Goal: Information Seeking & Learning: Learn about a topic

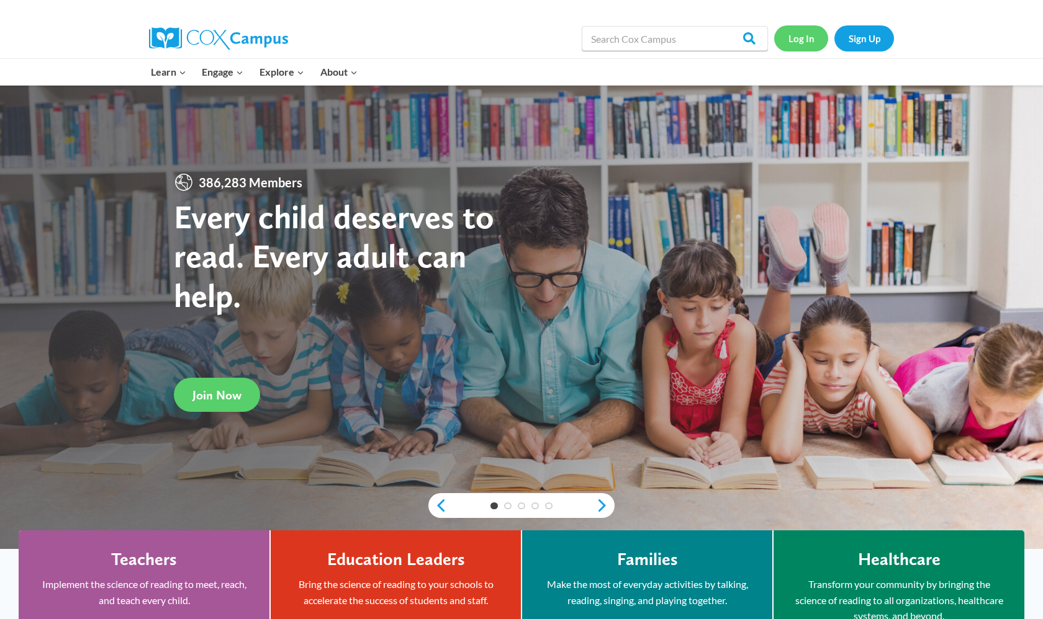
click at [793, 33] on link "Log In" at bounding box center [801, 37] width 54 height 25
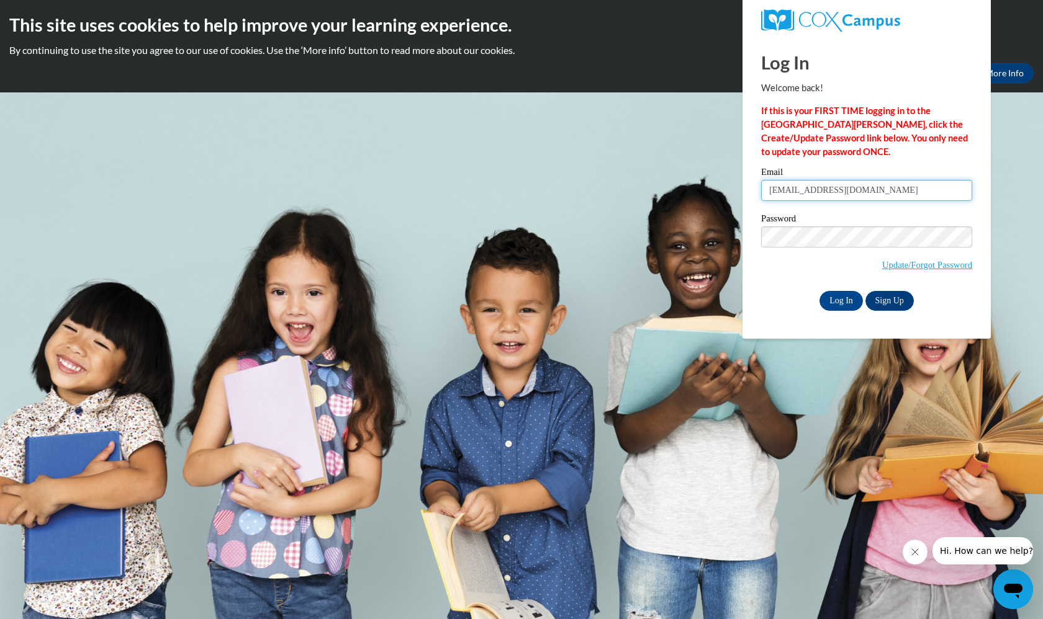
type input "[EMAIL_ADDRESS][DOMAIN_NAME]"
click at [849, 292] on input "Log In" at bounding box center [840, 301] width 43 height 20
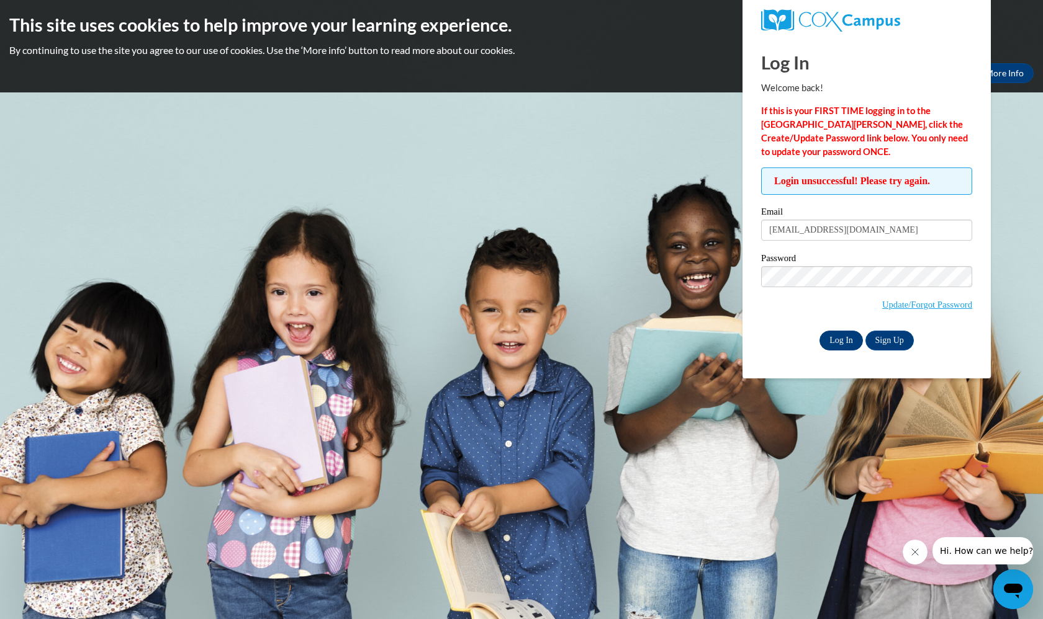
click at [844, 333] on input "Log In" at bounding box center [840, 341] width 43 height 20
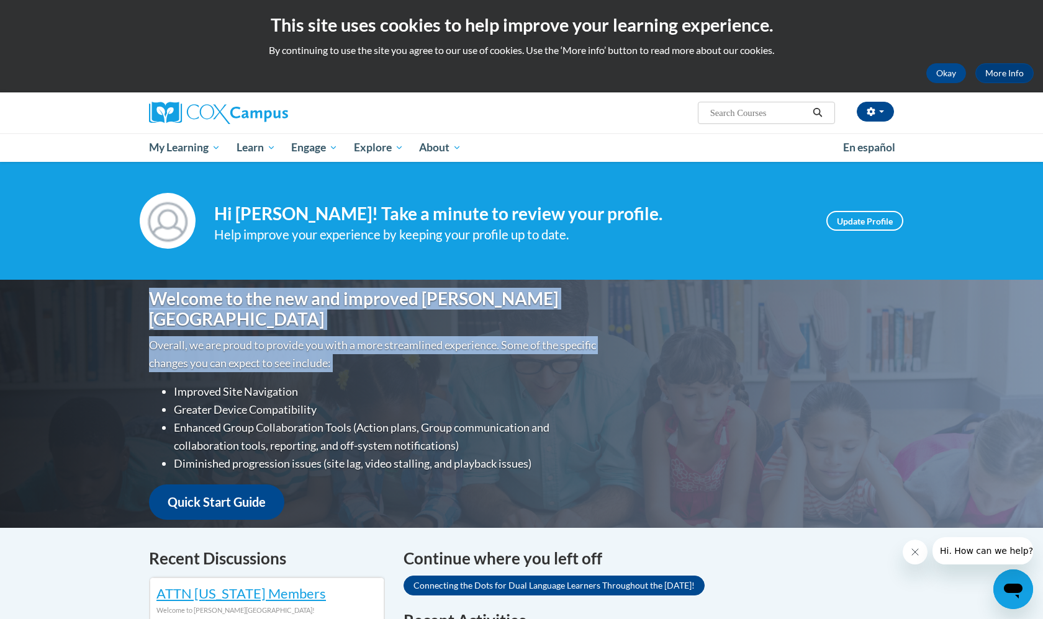
drag, startPoint x: 0, startPoint y: 0, endPoint x: 264, endPoint y: 271, distance: 378.4
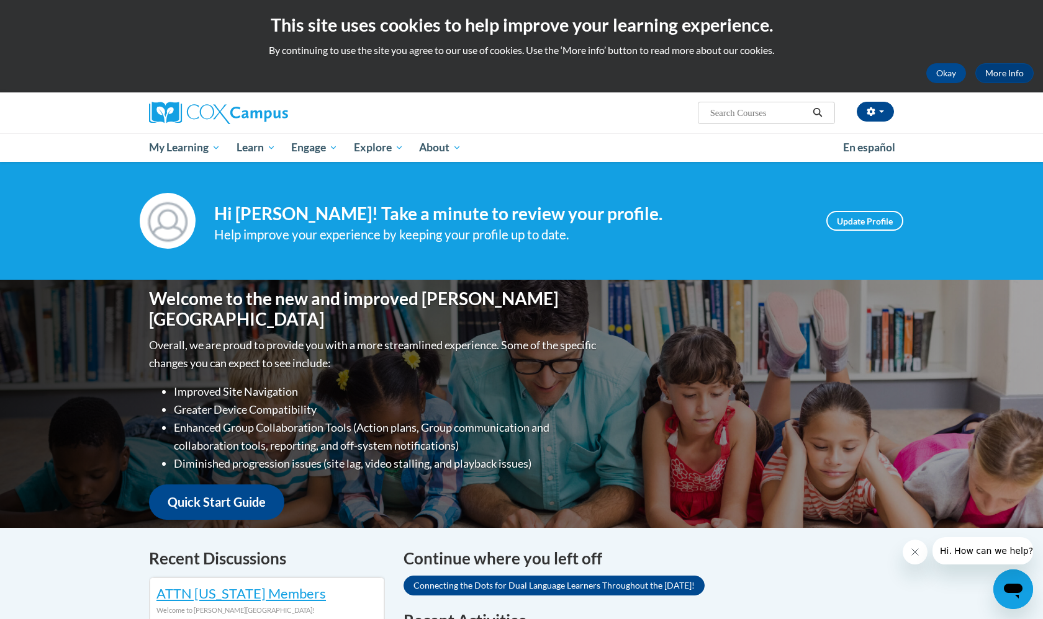
click at [543, 124] on div "kaylee tucker (America/Chicago UTC-05:00) My Profile Inbox My Transcripts Log O…" at bounding box center [648, 108] width 509 height 32
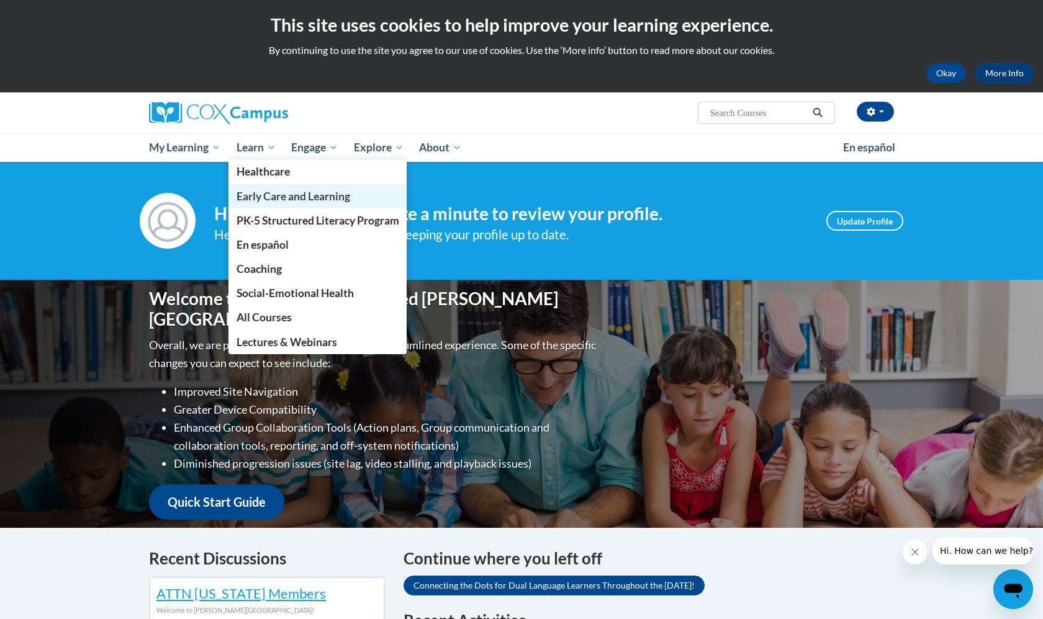
click at [266, 190] on span "Early Care and Learning" at bounding box center [294, 196] width 114 height 13
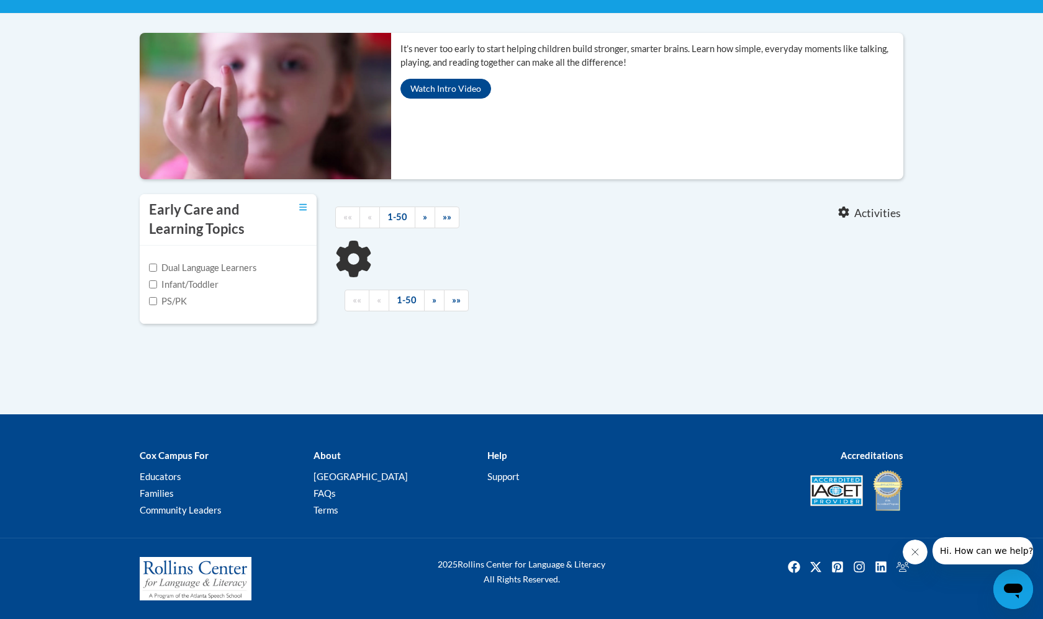
scroll to position [432, 0]
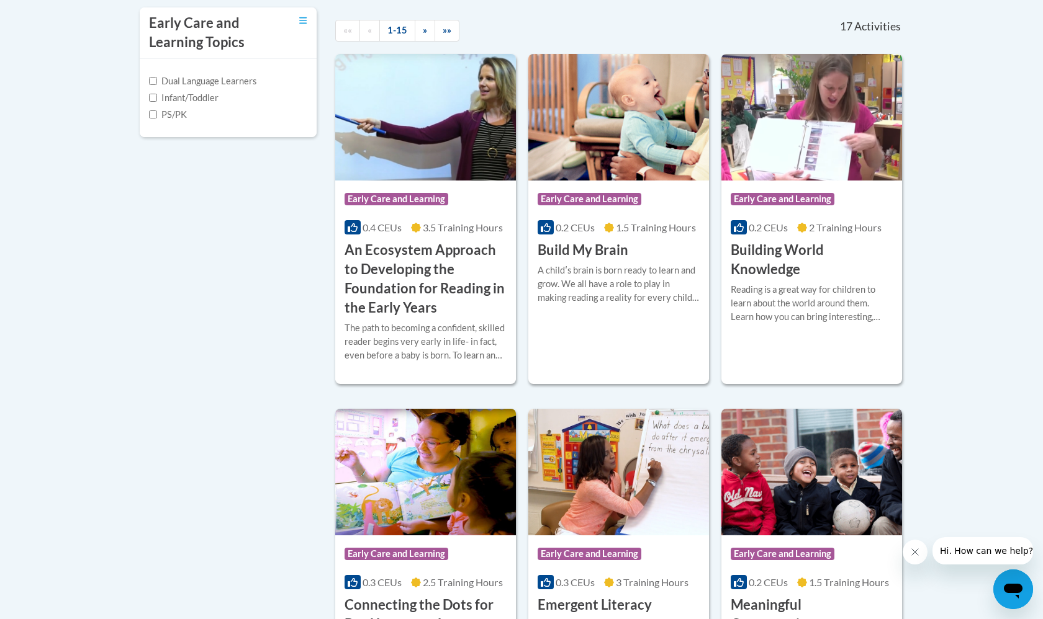
click at [176, 122] on label "PS/PK" at bounding box center [168, 115] width 38 height 14
click at [157, 119] on input "PS/PK" at bounding box center [153, 114] width 8 height 8
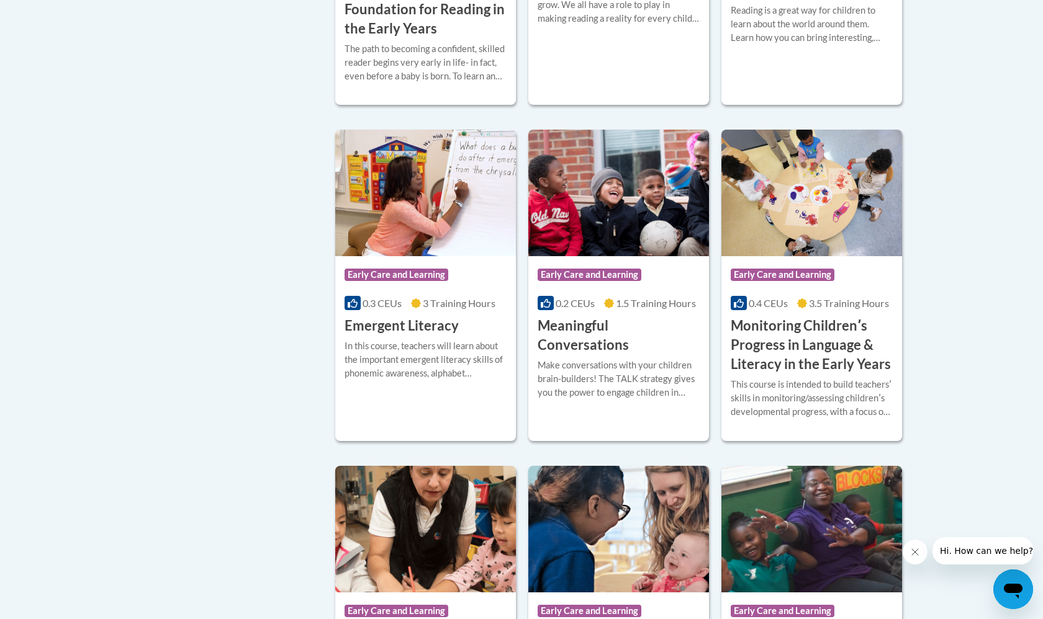
scroll to position [704, 0]
click at [457, 256] on img at bounding box center [425, 192] width 181 height 127
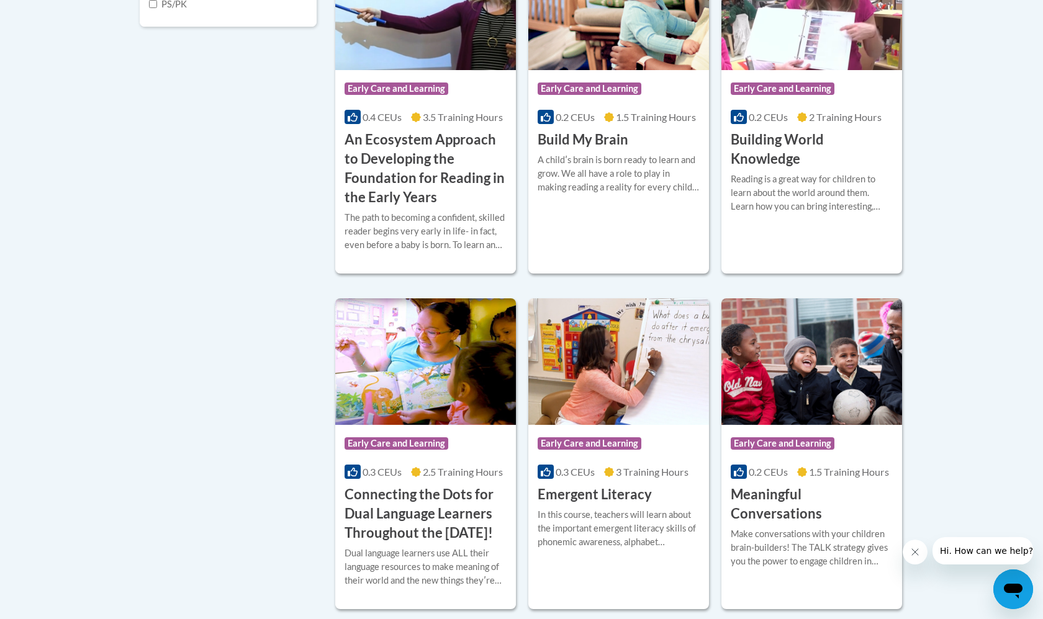
scroll to position [538, 0]
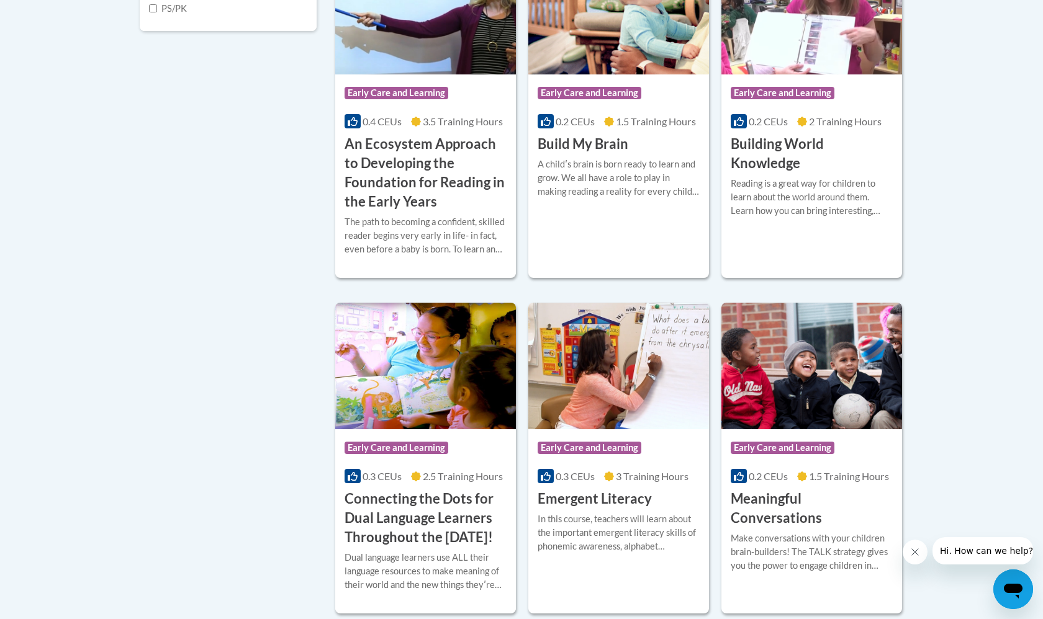
click at [173, 16] on label "PS/PK" at bounding box center [168, 9] width 38 height 14
click at [157, 12] on input "PS/PK" at bounding box center [153, 8] width 8 height 8
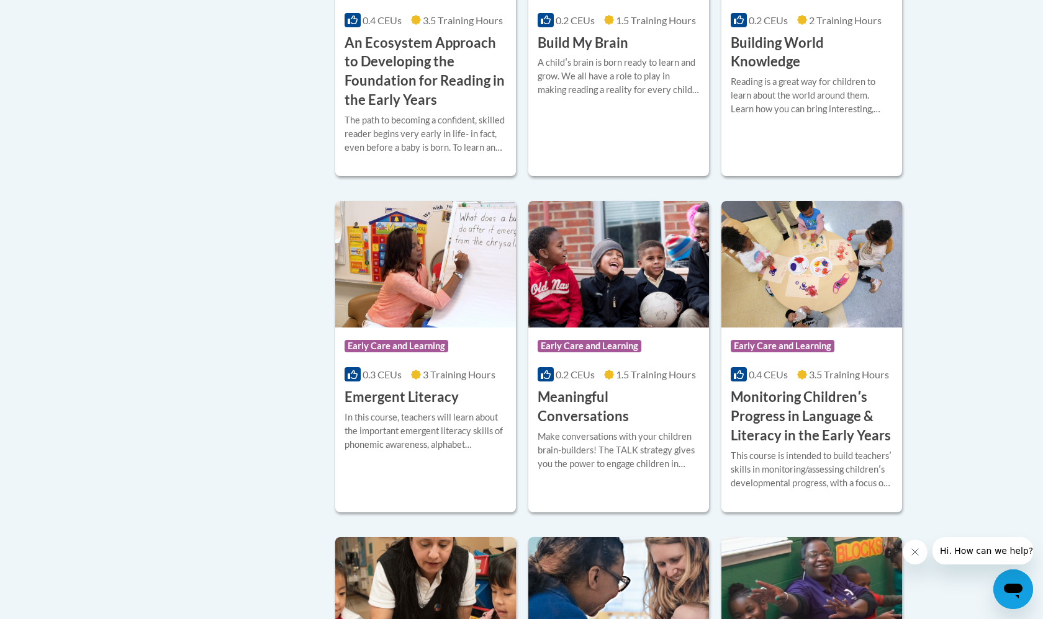
scroll to position [649, 0]
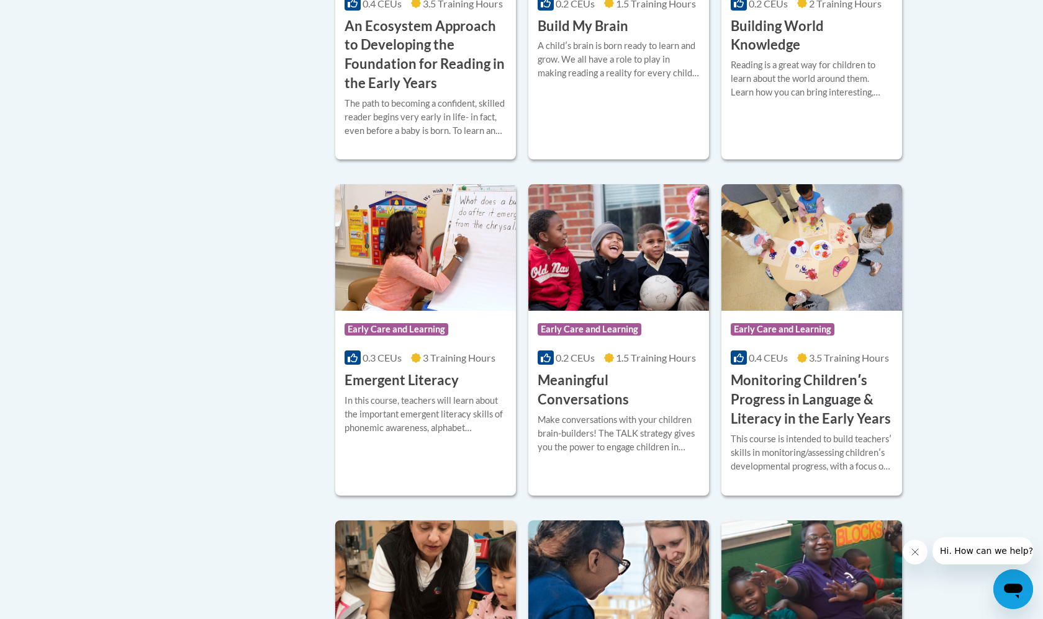
checkbox input "false"
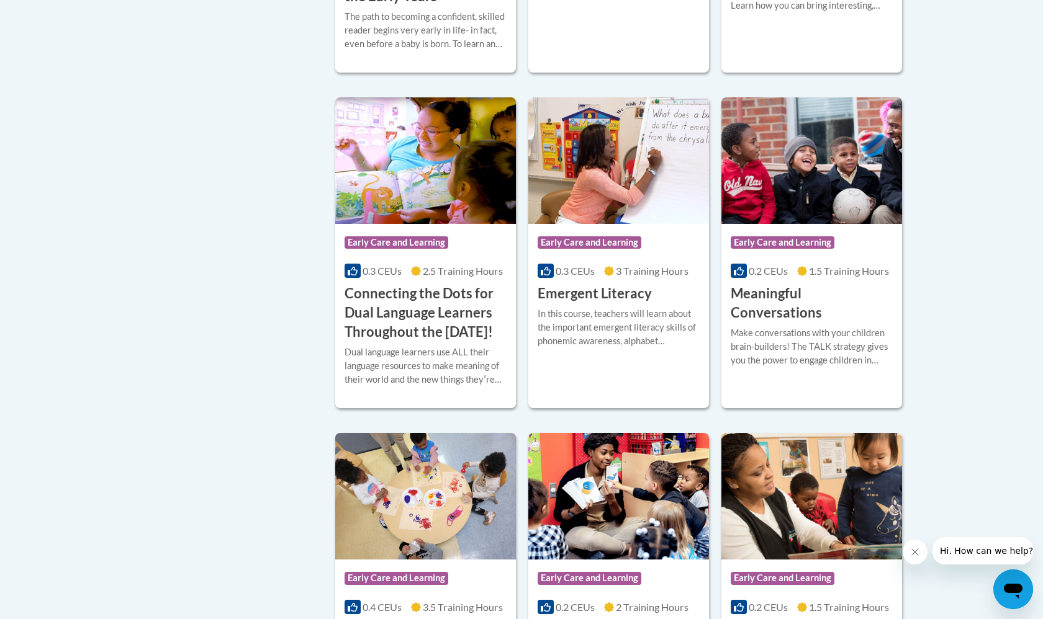
scroll to position [747, 0]
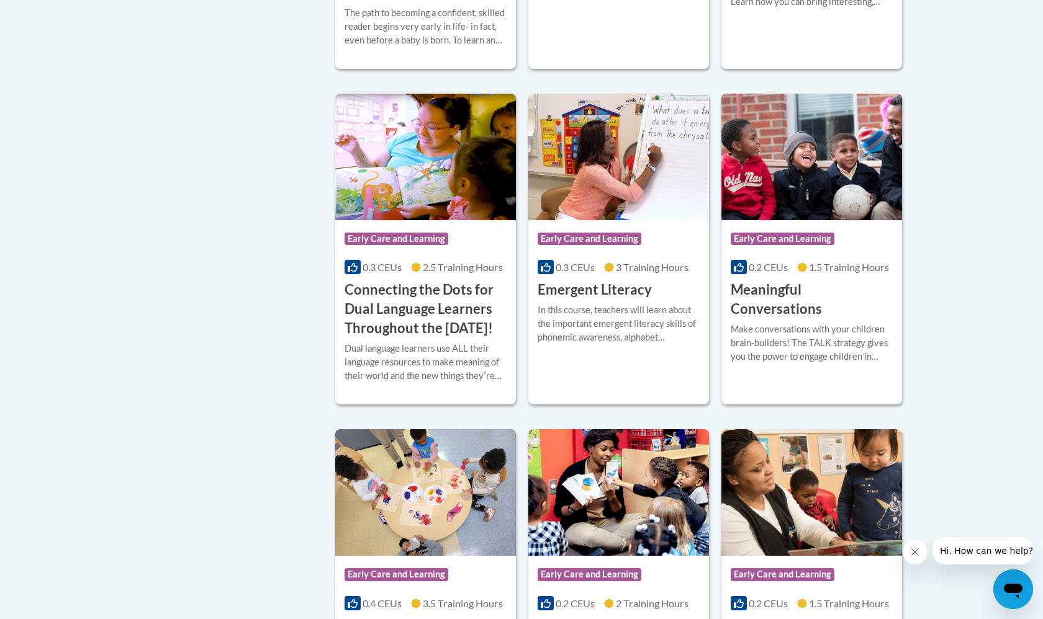
click at [413, 220] on img at bounding box center [425, 157] width 181 height 127
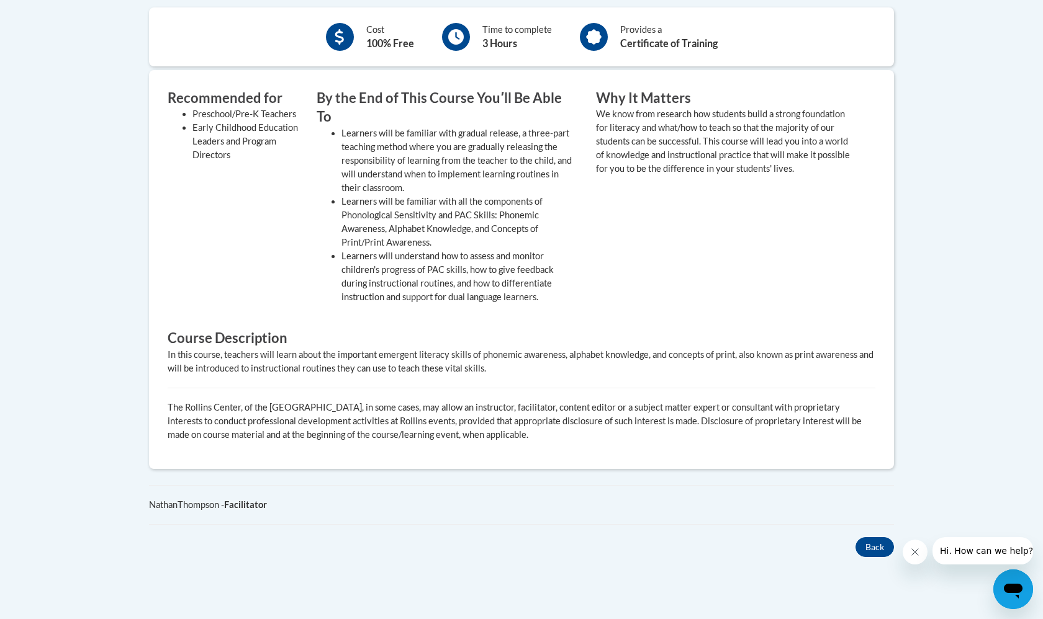
scroll to position [450, 0]
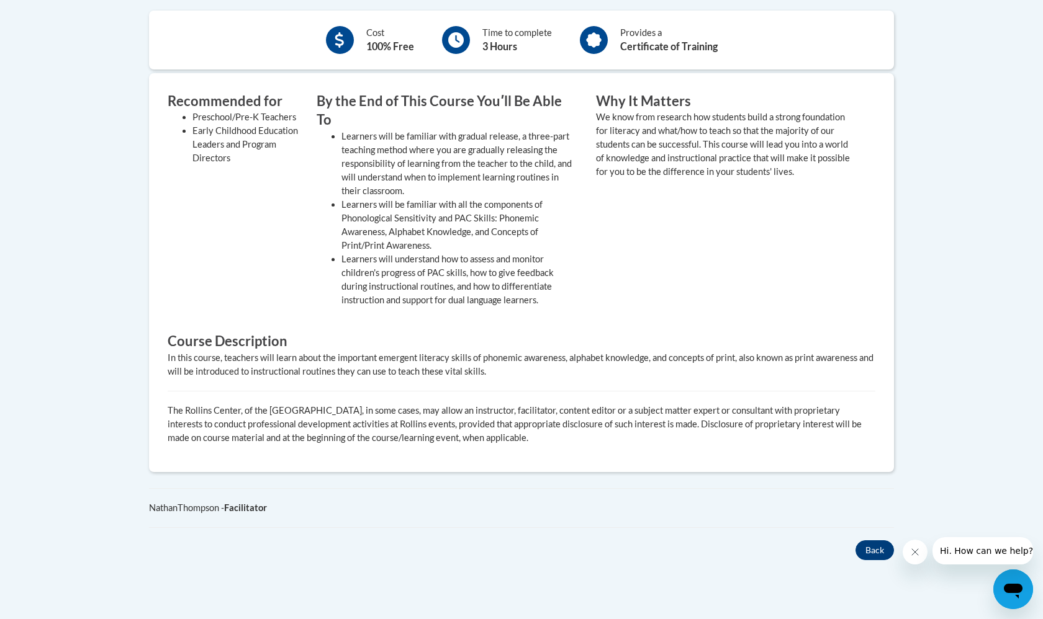
click at [881, 541] on button "Back" at bounding box center [874, 551] width 38 height 20
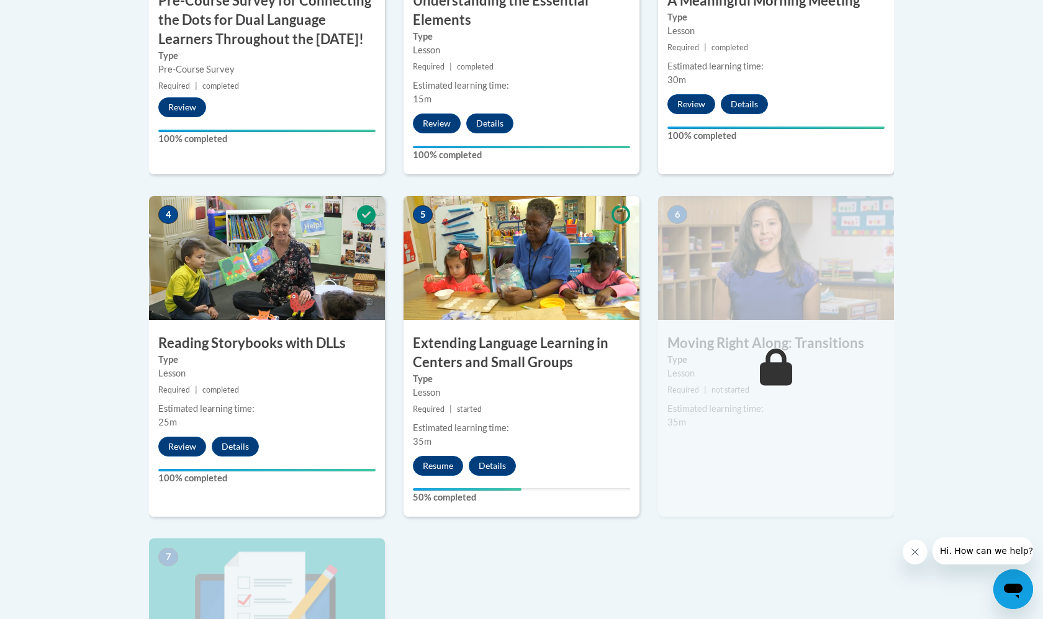
scroll to position [594, 0]
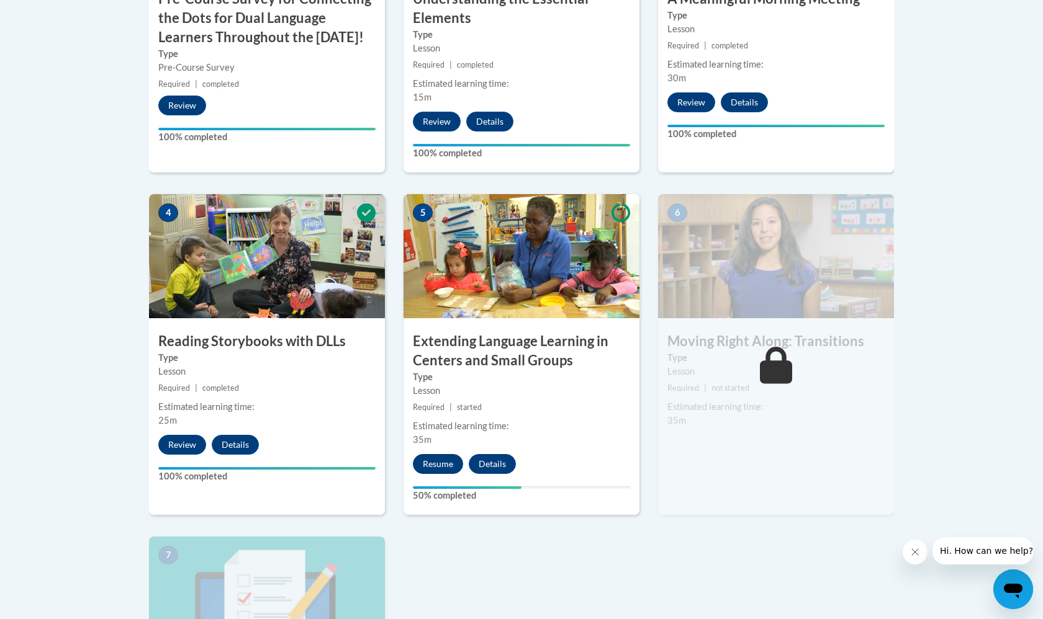
click at [440, 457] on button "Resume" at bounding box center [438, 464] width 50 height 20
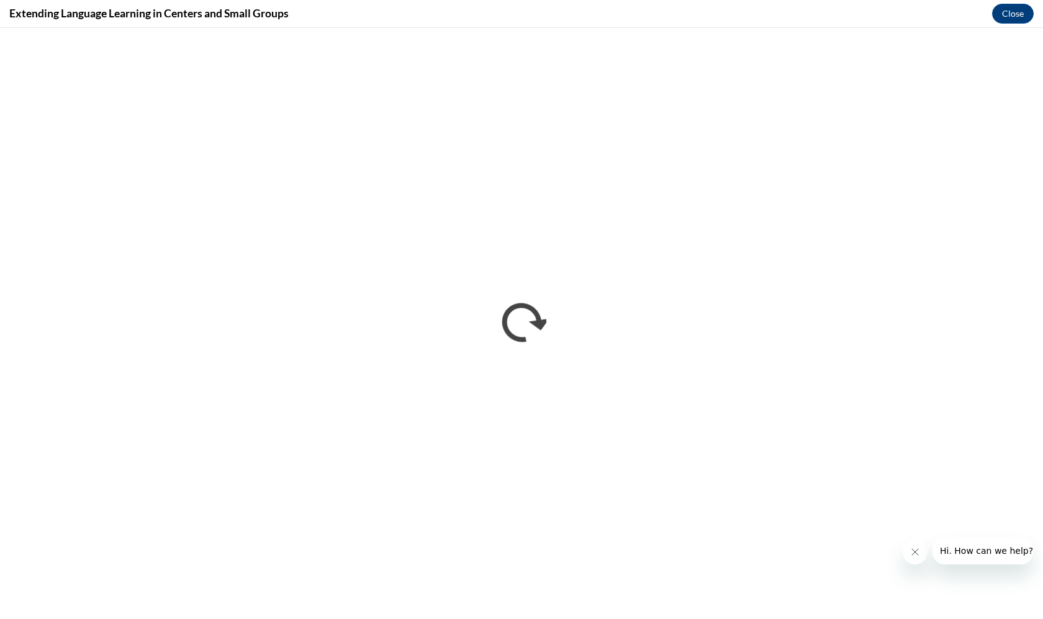
scroll to position [0, 0]
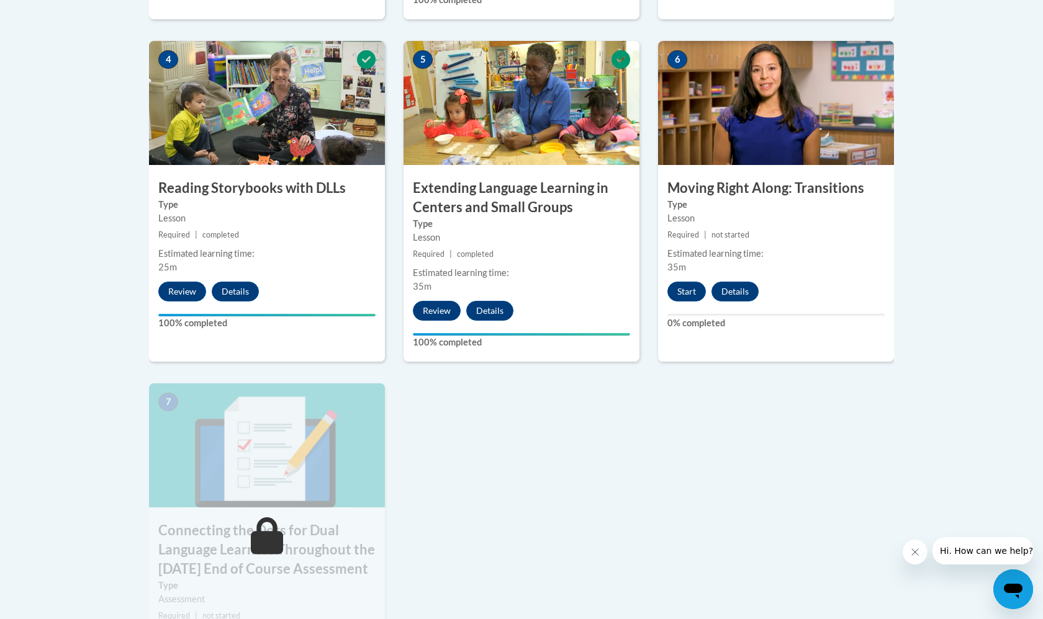
scroll to position [758, 0]
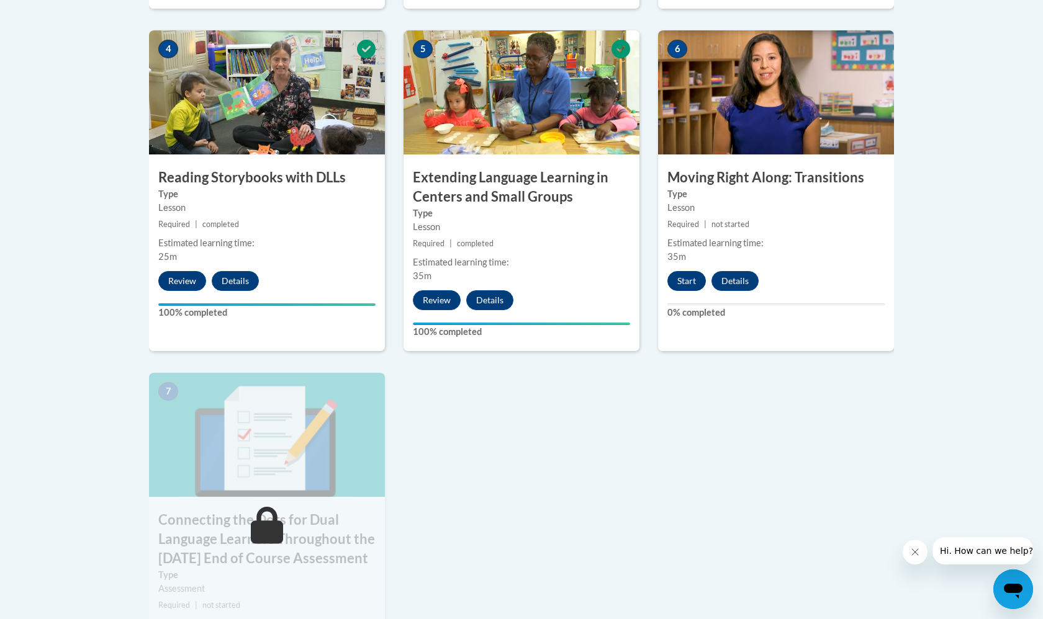
click at [684, 278] on button "Start" at bounding box center [686, 281] width 38 height 20
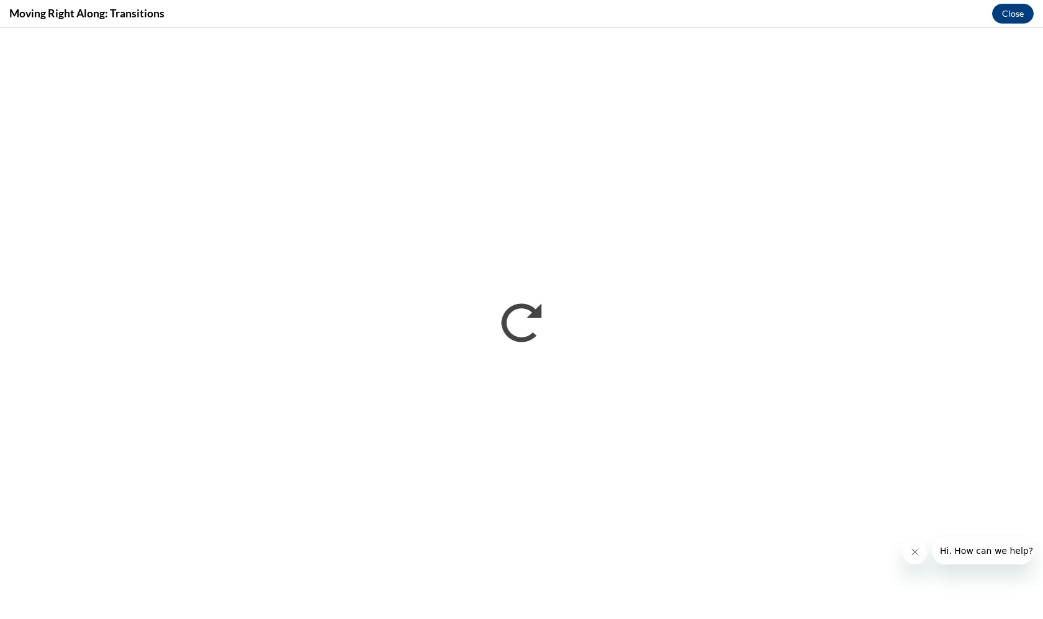
scroll to position [0, 0]
